Goal: Task Accomplishment & Management: Manage account settings

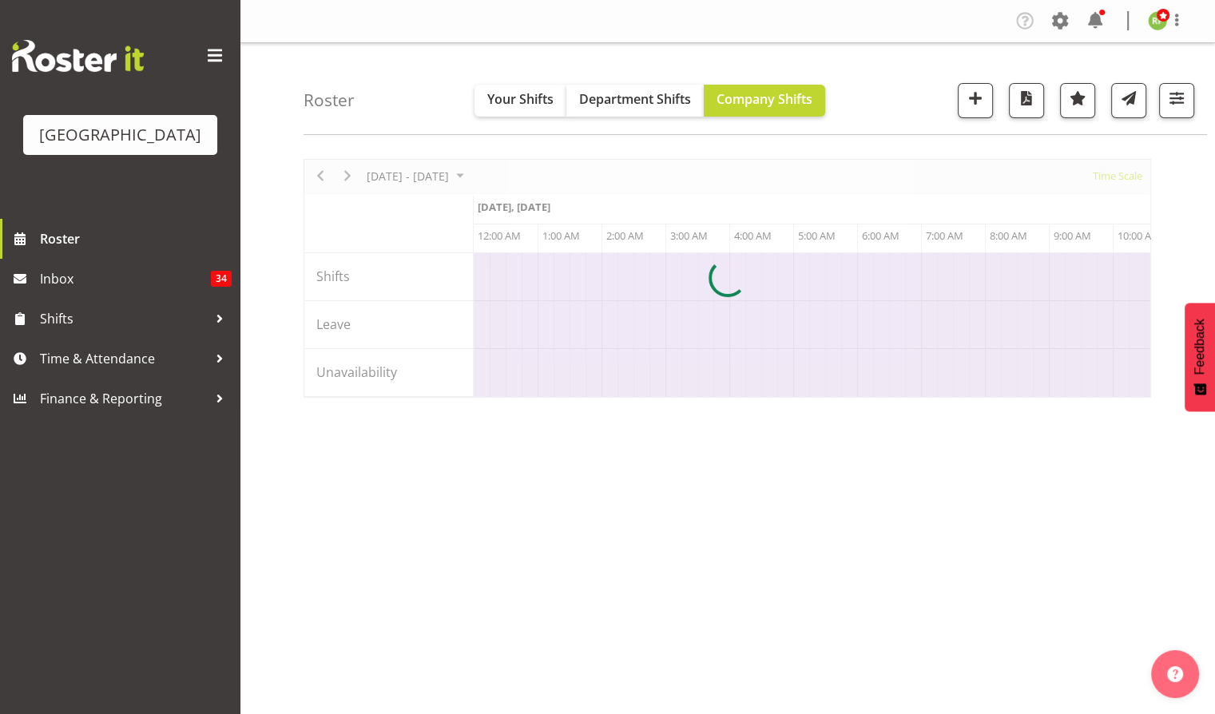
scroll to position [0, 3068]
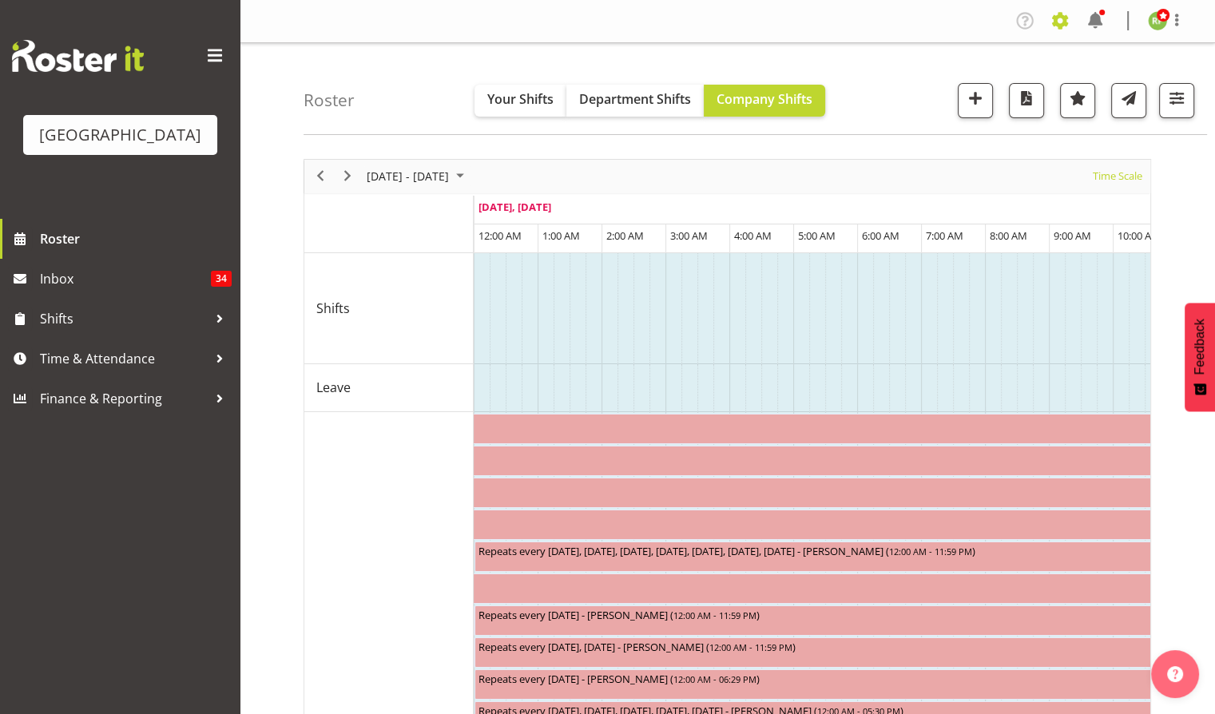
click at [1067, 22] on span at bounding box center [1060, 21] width 26 height 26
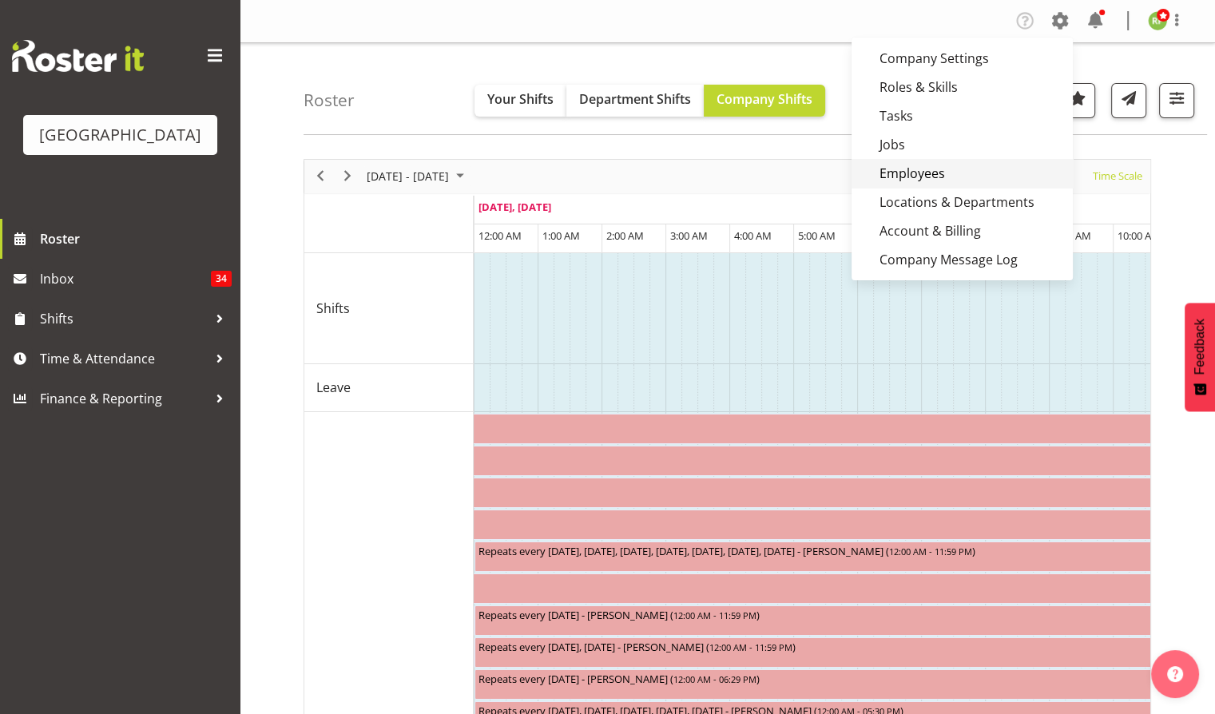
click at [923, 168] on link "Employees" at bounding box center [962, 173] width 221 height 29
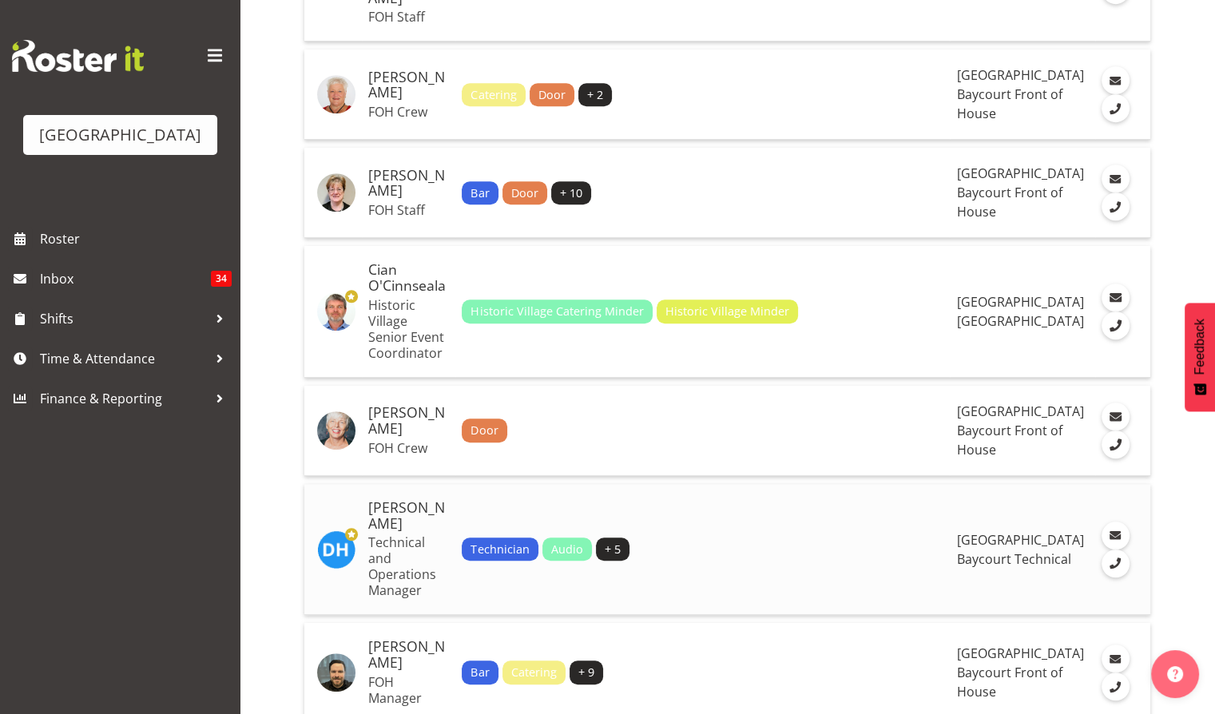
scroll to position [1491, 0]
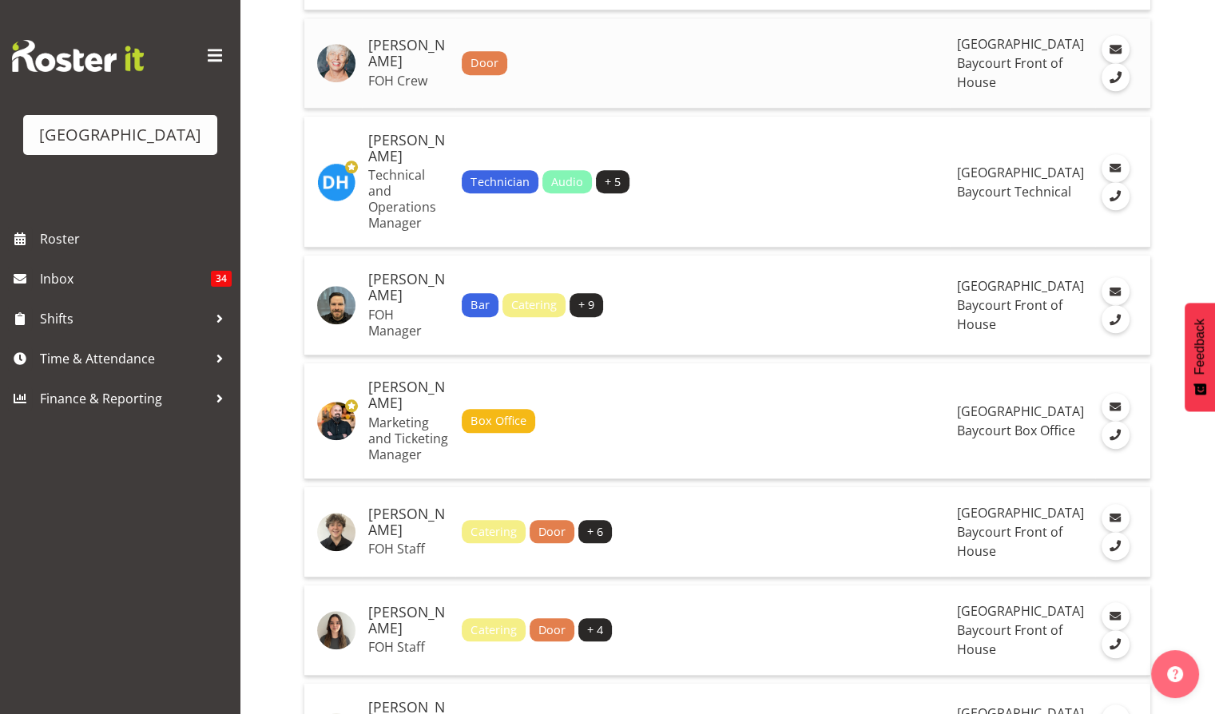
drag, startPoint x: 370, startPoint y: 407, endPoint x: 439, endPoint y: 436, distance: 74.5
click at [439, 69] on h5 "[PERSON_NAME]" at bounding box center [408, 54] width 81 height 32
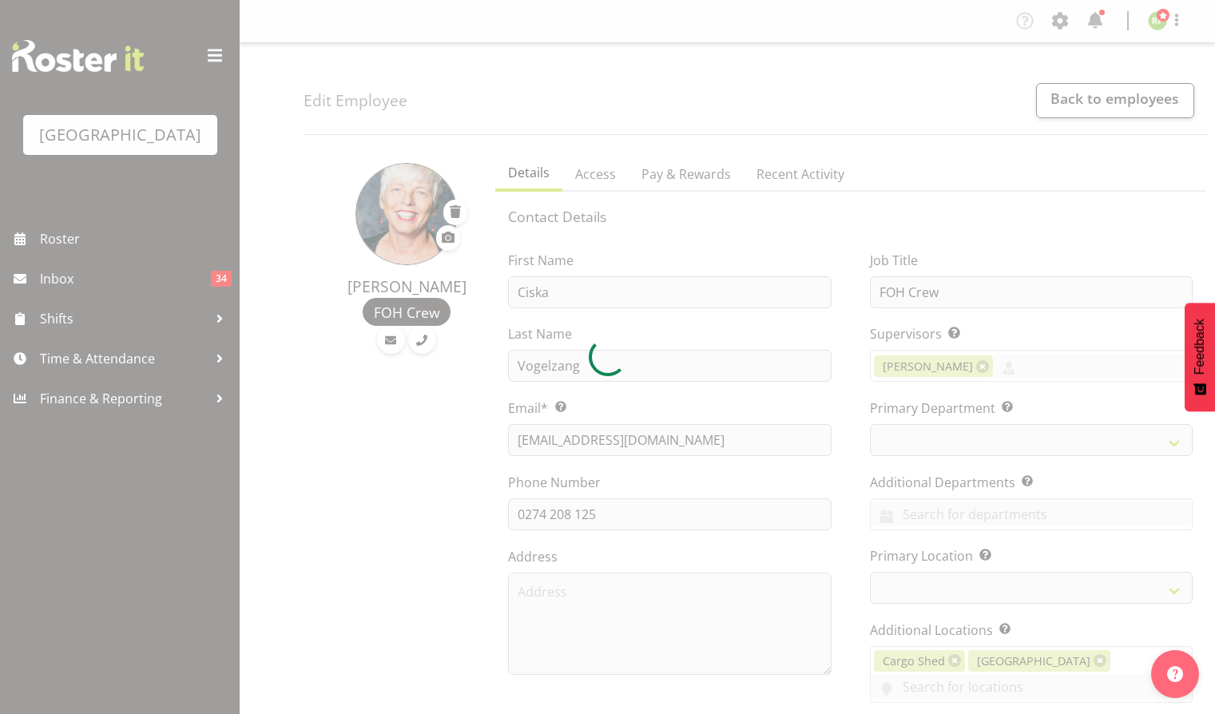
select select "TimelineWeek"
select select
select select "791"
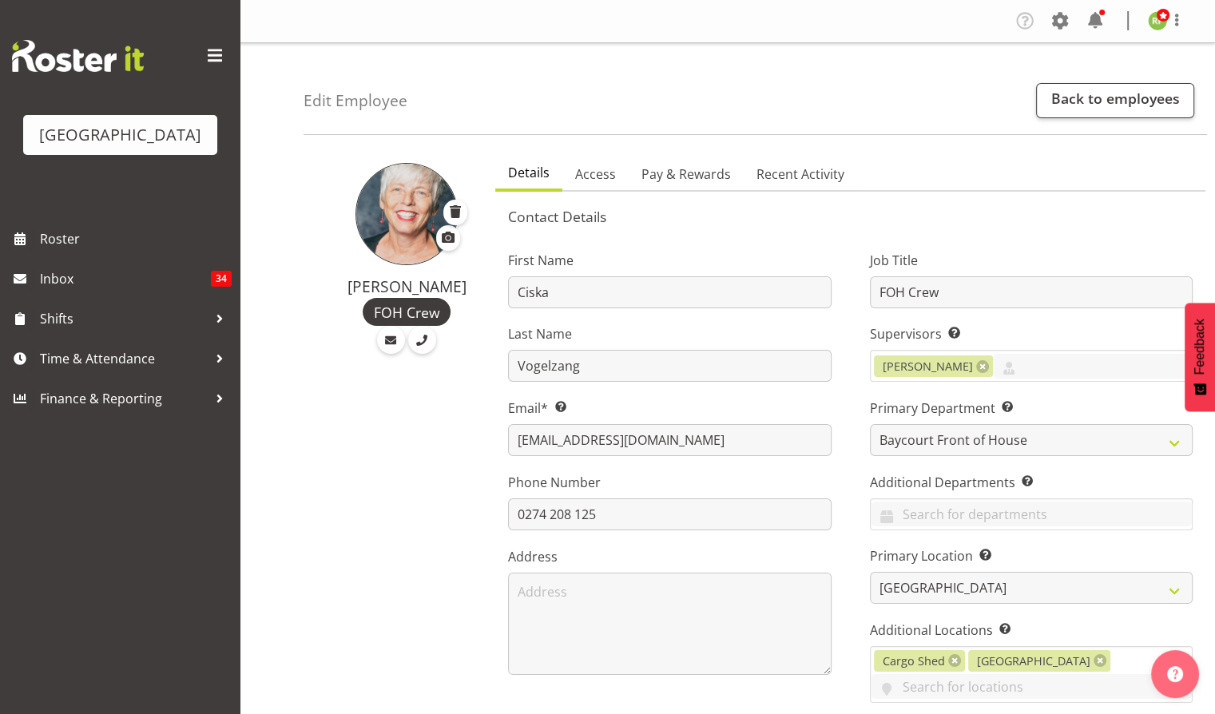
drag, startPoint x: 352, startPoint y: 285, endPoint x: 465, endPoint y: 286, distance: 112.6
click at [465, 286] on h4 "Ciska Vogelzang" at bounding box center [406, 287] width 139 height 18
copy h4 "Ciska Vogelzang"
click at [1096, 109] on link "Back to employees" at bounding box center [1115, 100] width 158 height 35
